Goal: Information Seeking & Learning: Learn about a topic

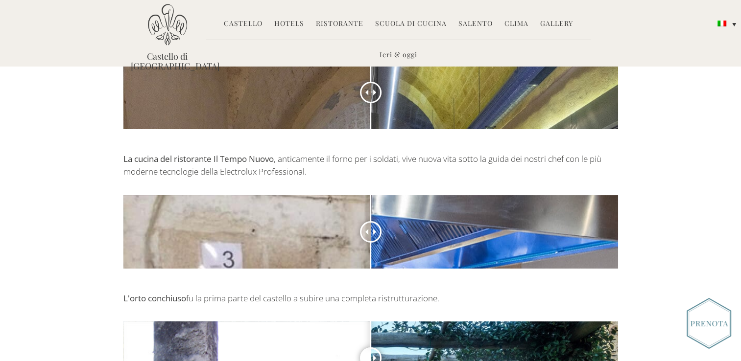
scroll to position [2091, 0]
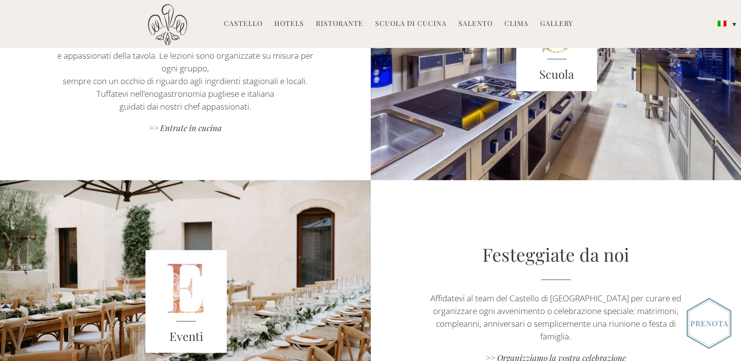
scroll to position [830, 0]
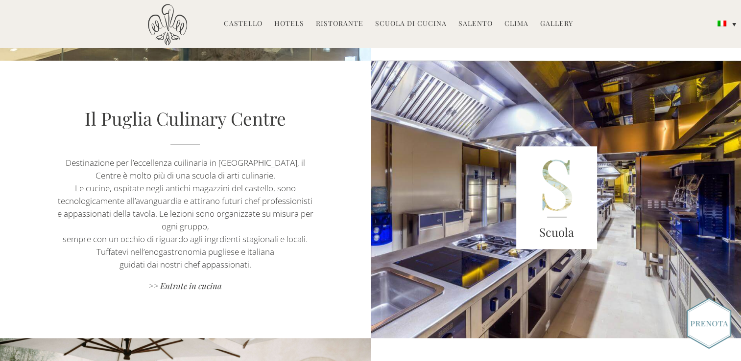
click at [244, 24] on link "Castello" at bounding box center [243, 24] width 39 height 11
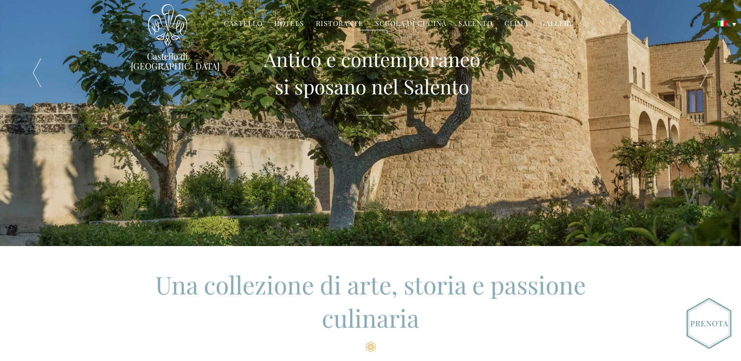
scroll to position [0, 0]
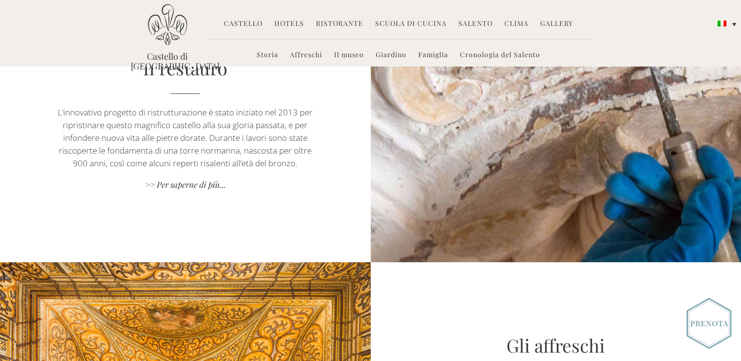
scroll to position [637, 0]
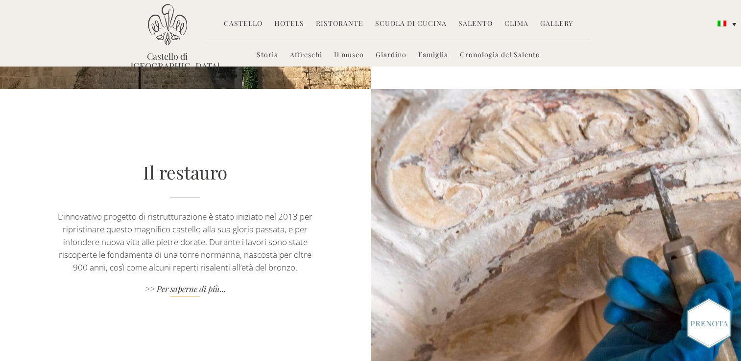
click at [192, 291] on link ">> Per saperne di più..." at bounding box center [185, 290] width 260 height 13
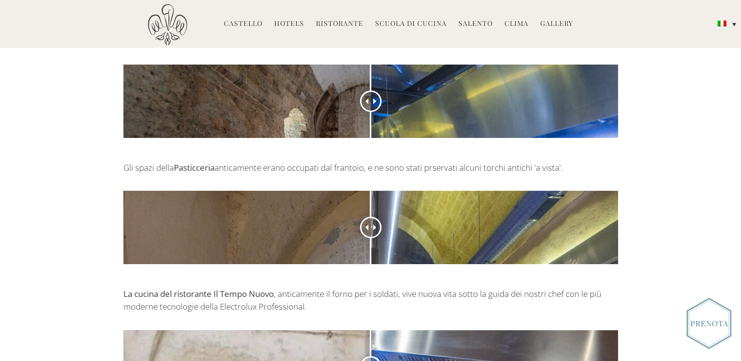
scroll to position [1959, 0]
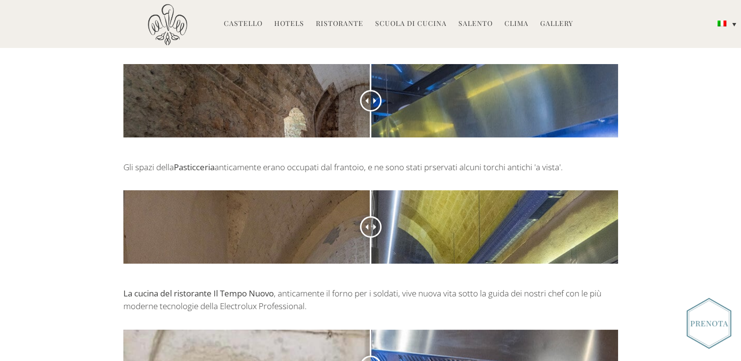
click at [374, 98] on span at bounding box center [376, 101] width 6 height 6
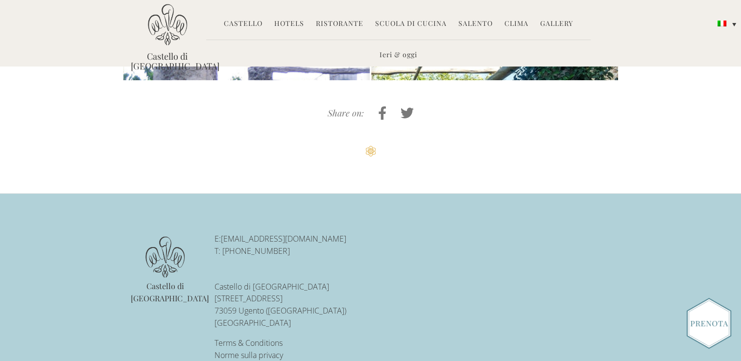
scroll to position [2384, 0]
